Goal: Information Seeking & Learning: Learn about a topic

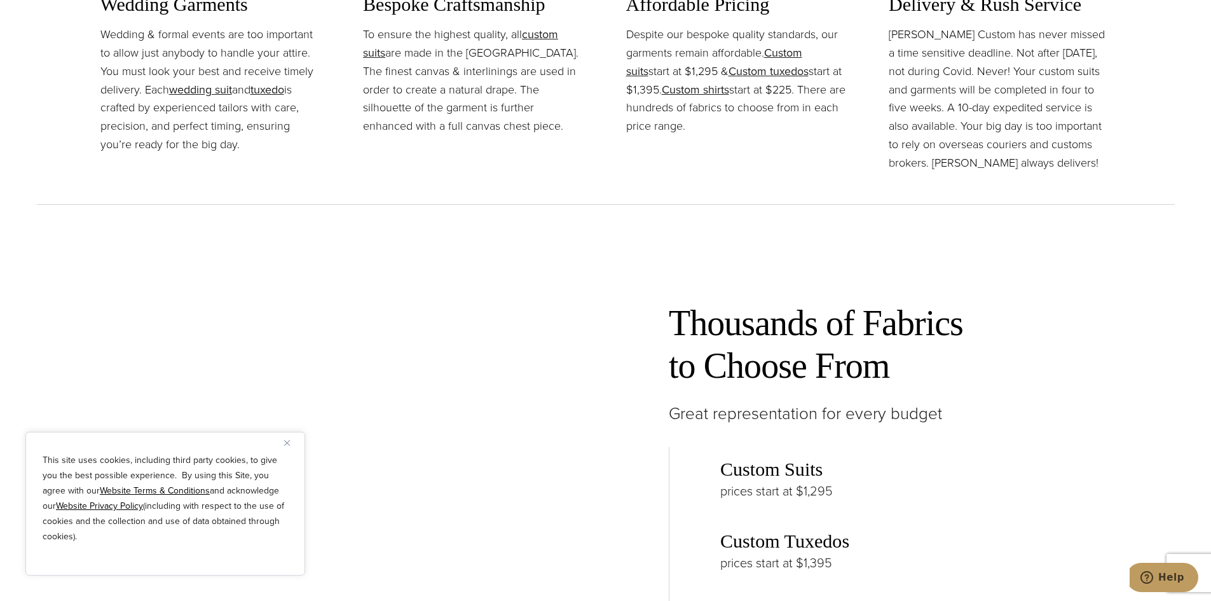
scroll to position [1462, 0]
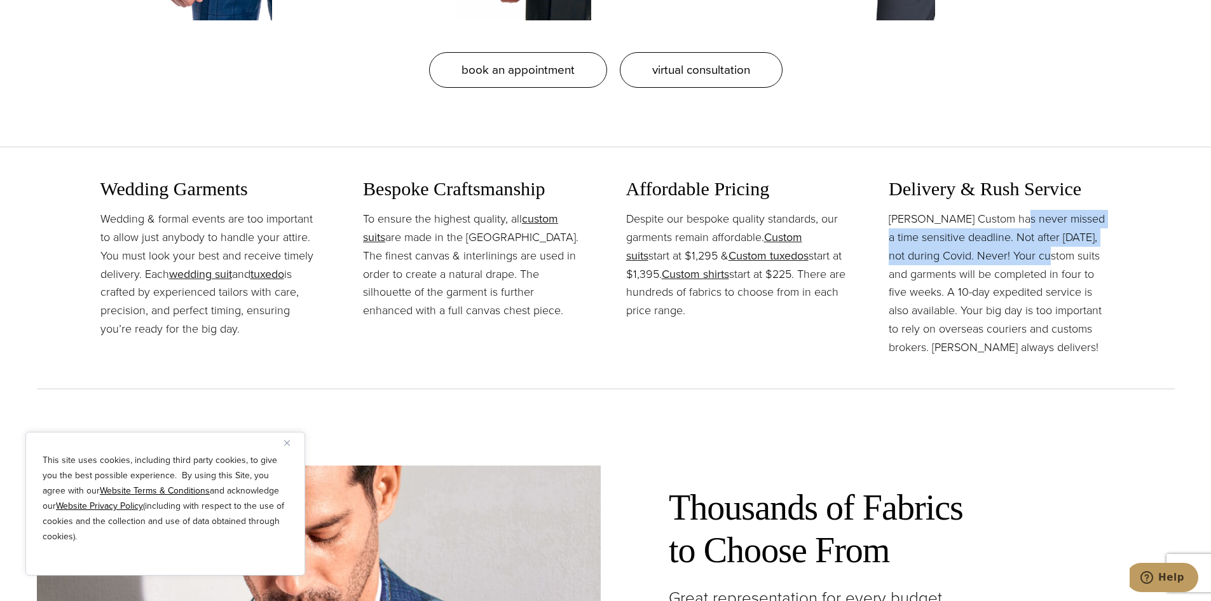
drag, startPoint x: 1012, startPoint y: 224, endPoint x: 1021, endPoint y: 247, distance: 24.8
click at [1021, 247] on p "[PERSON_NAME] Custom has never missed a time sensitive deadline. Not after [DAT…" at bounding box center [999, 283] width 222 height 146
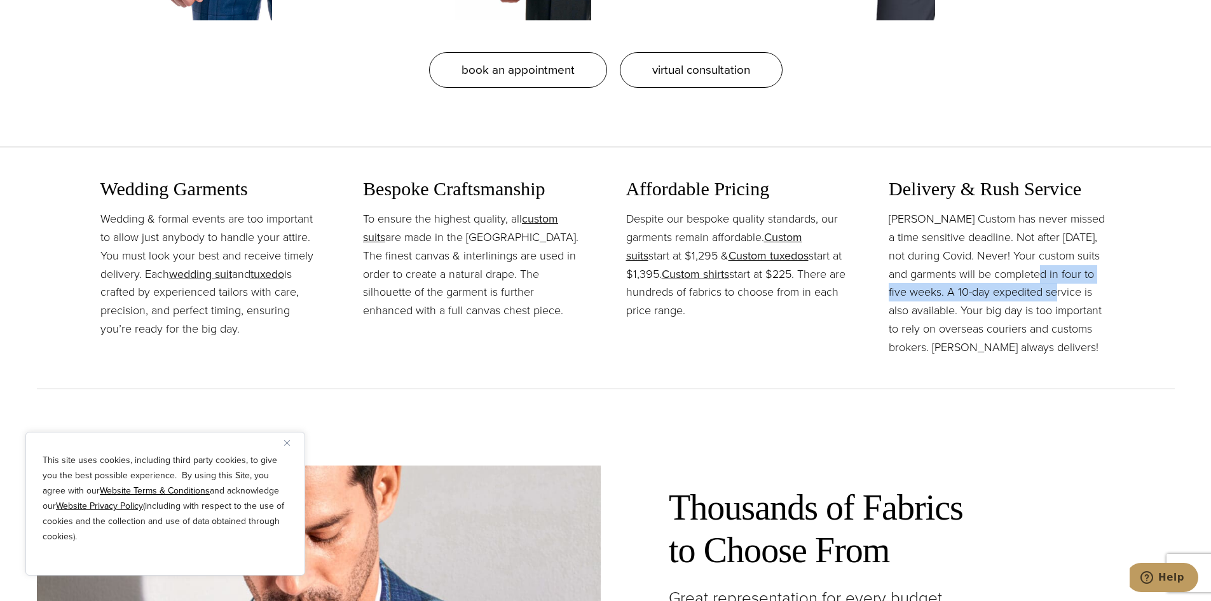
drag, startPoint x: 1019, startPoint y: 282, endPoint x: 1030, endPoint y: 291, distance: 14.4
click at [1030, 291] on p "[PERSON_NAME] Custom has never missed a time sensitive deadline. Not after [DAT…" at bounding box center [999, 283] width 222 height 146
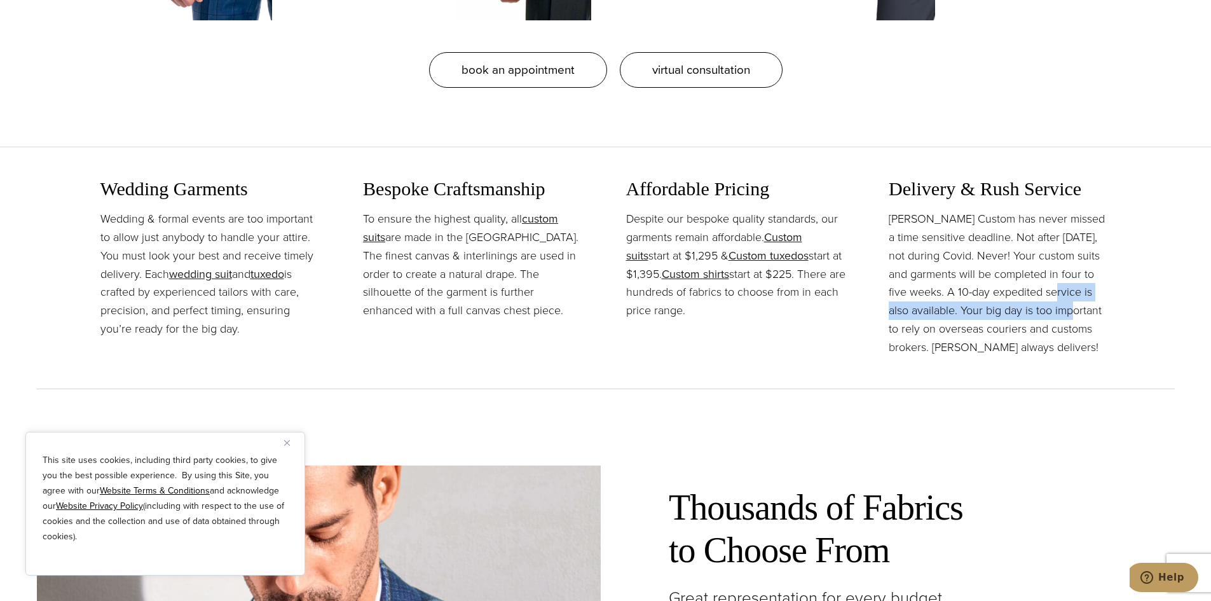
drag, startPoint x: 1030, startPoint y: 283, endPoint x: 1041, endPoint y: 310, distance: 28.8
click at [1041, 310] on p "[PERSON_NAME] Custom has never missed a time sensitive deadline. Not after [DAT…" at bounding box center [999, 283] width 222 height 146
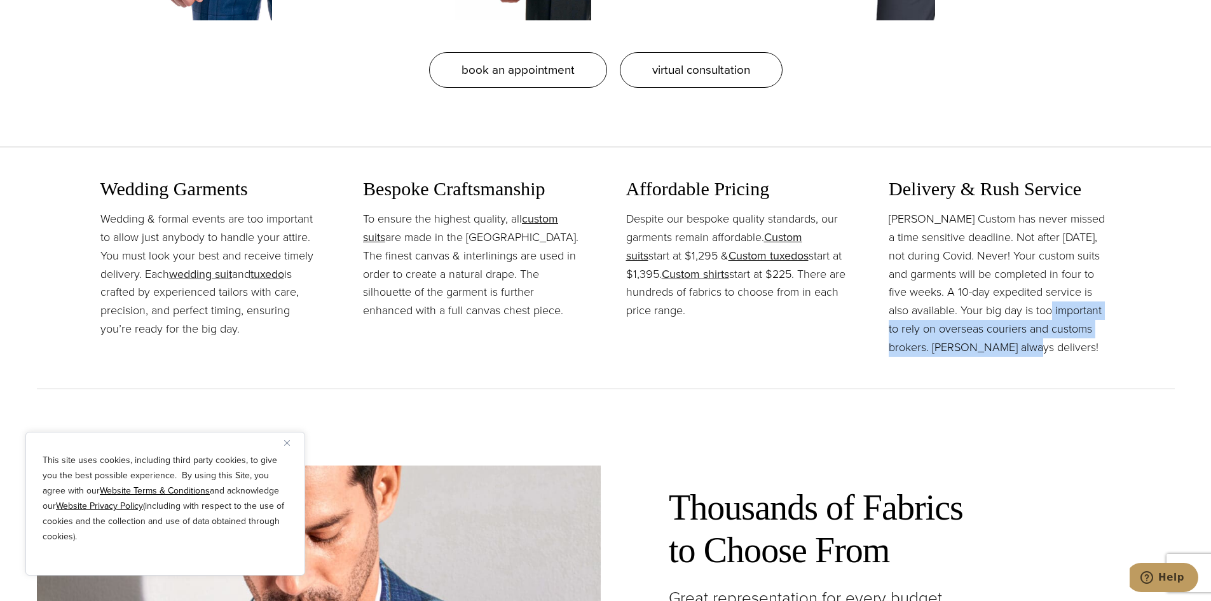
drag, startPoint x: 1019, startPoint y: 303, endPoint x: 1022, endPoint y: 346, distance: 43.3
click at [1022, 346] on p "[PERSON_NAME] Custom has never missed a time sensitive deadline. Not after [DAT…" at bounding box center [999, 283] width 222 height 146
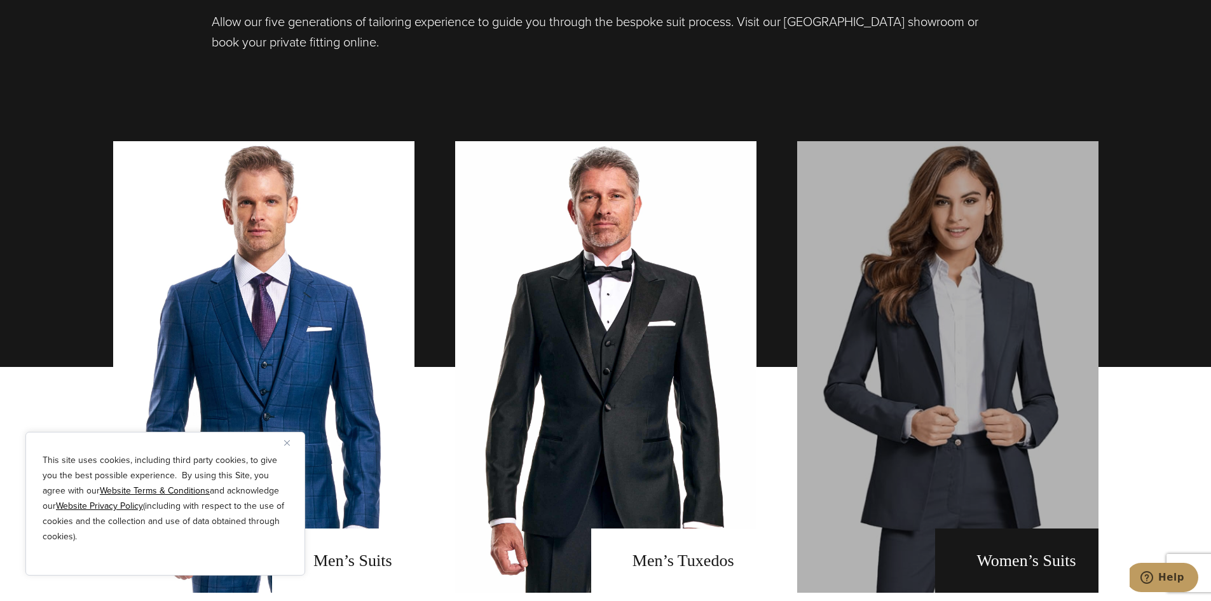
scroll to position [572, 0]
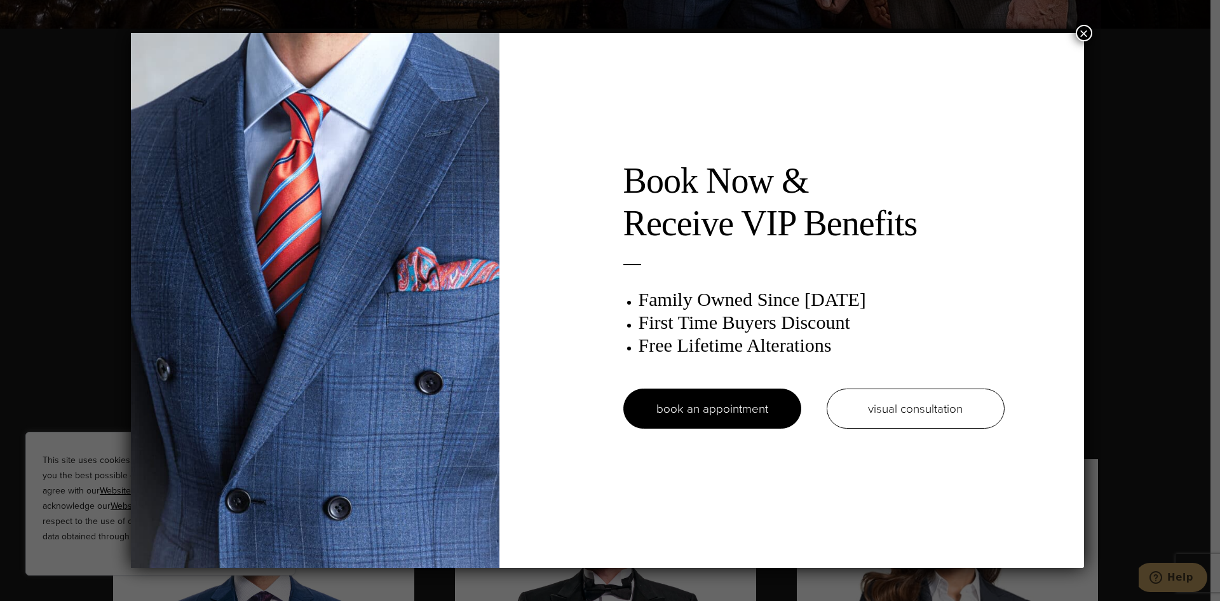
click at [1088, 33] on button "×" at bounding box center [1084, 33] width 17 height 17
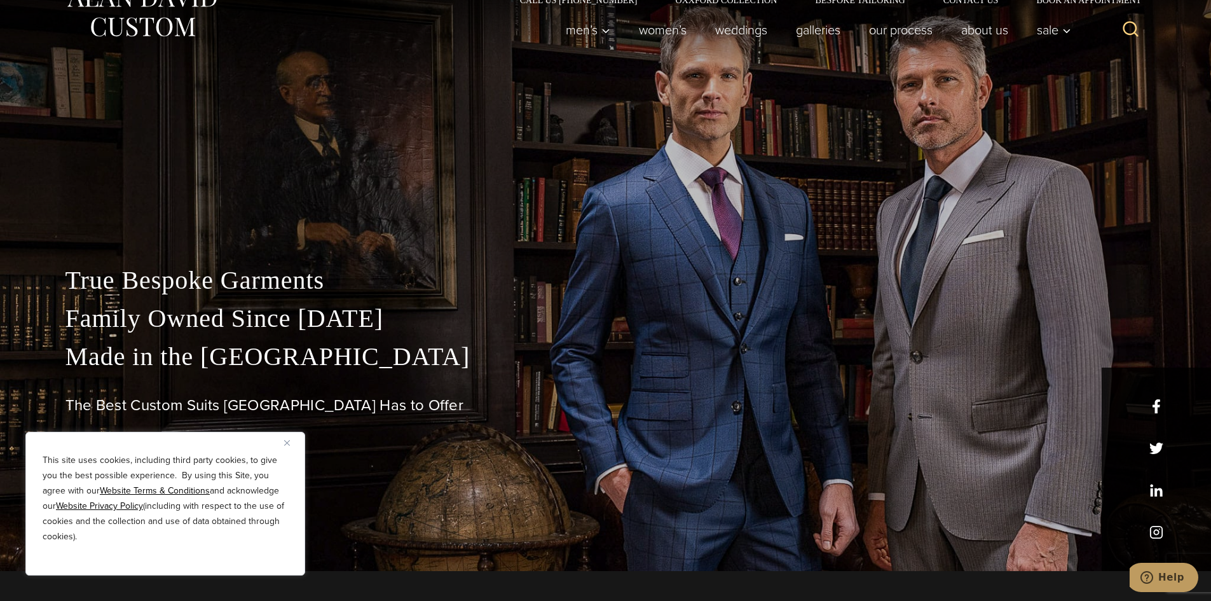
scroll to position [0, 0]
